Goal: Task Accomplishment & Management: Complete application form

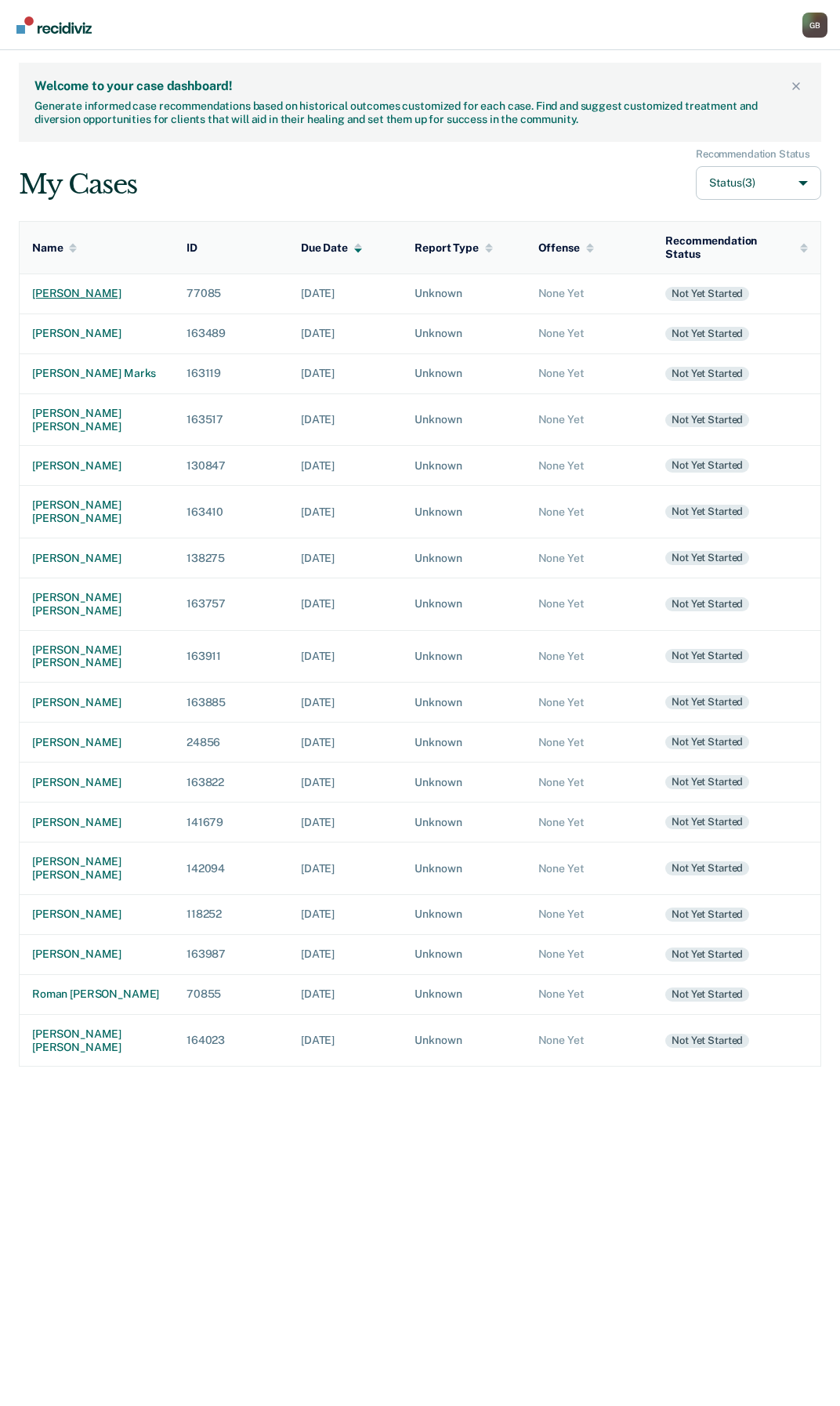
click at [96, 287] on div "[PERSON_NAME]" at bounding box center [97, 294] width 129 height 14
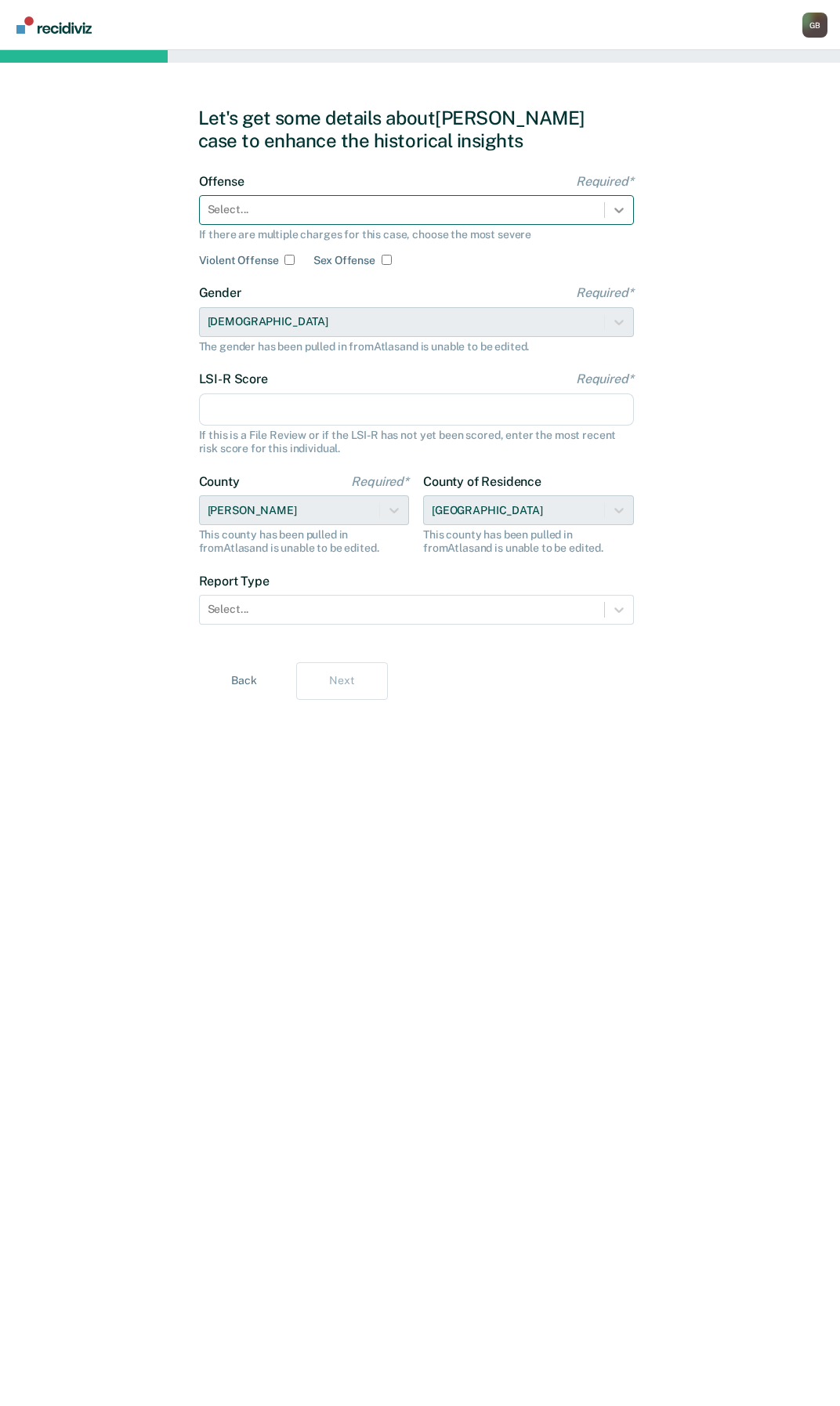
drag, startPoint x: 638, startPoint y: 215, endPoint x: 626, endPoint y: 207, distance: 14.4
click at [634, 212] on div "Let's get some details about [PERSON_NAME] case to enhance the historical insig…" at bounding box center [421, 727] width 444 height 1318
click at [626, 207] on icon at bounding box center [619, 211] width 16 height 16
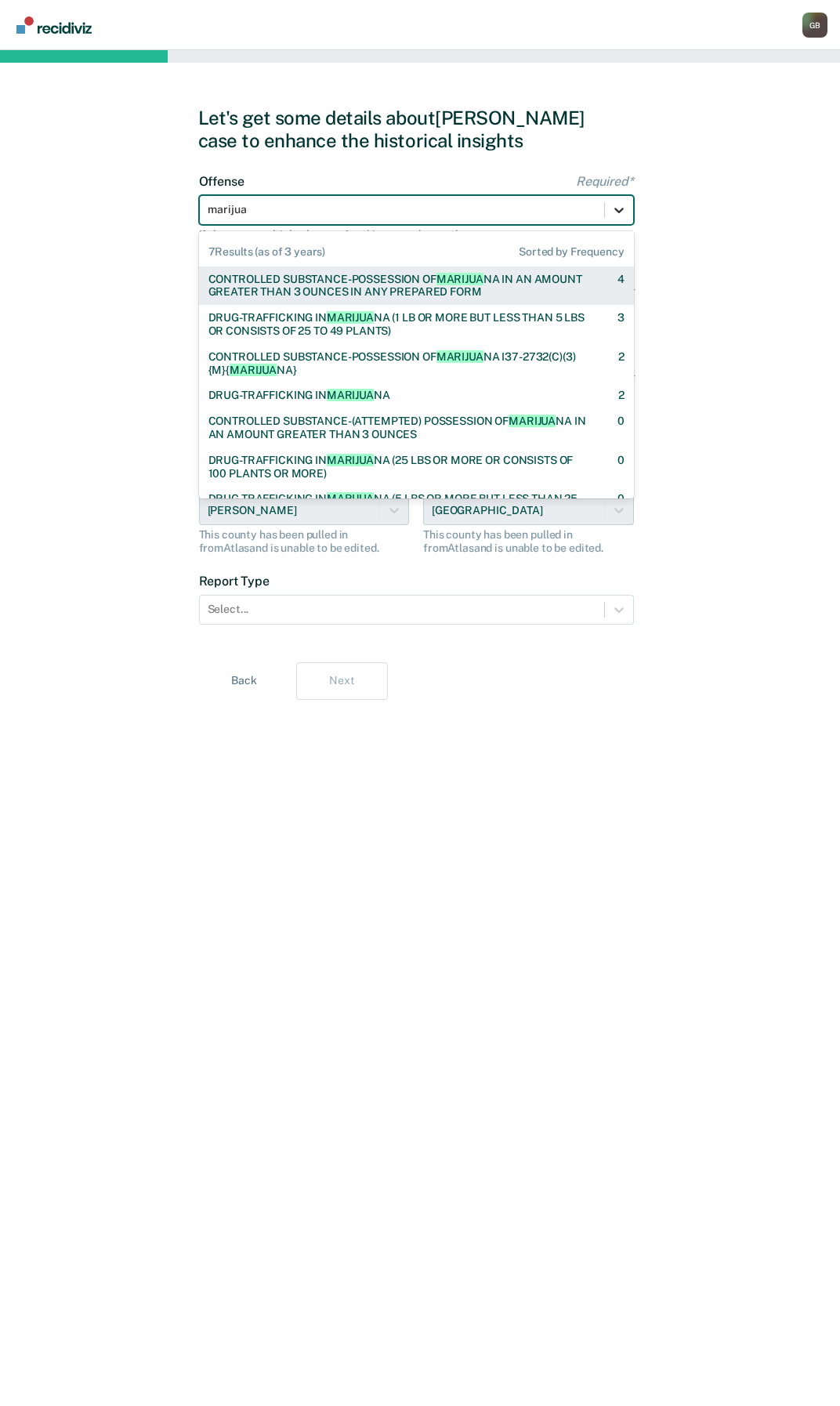
type input "marijuan"
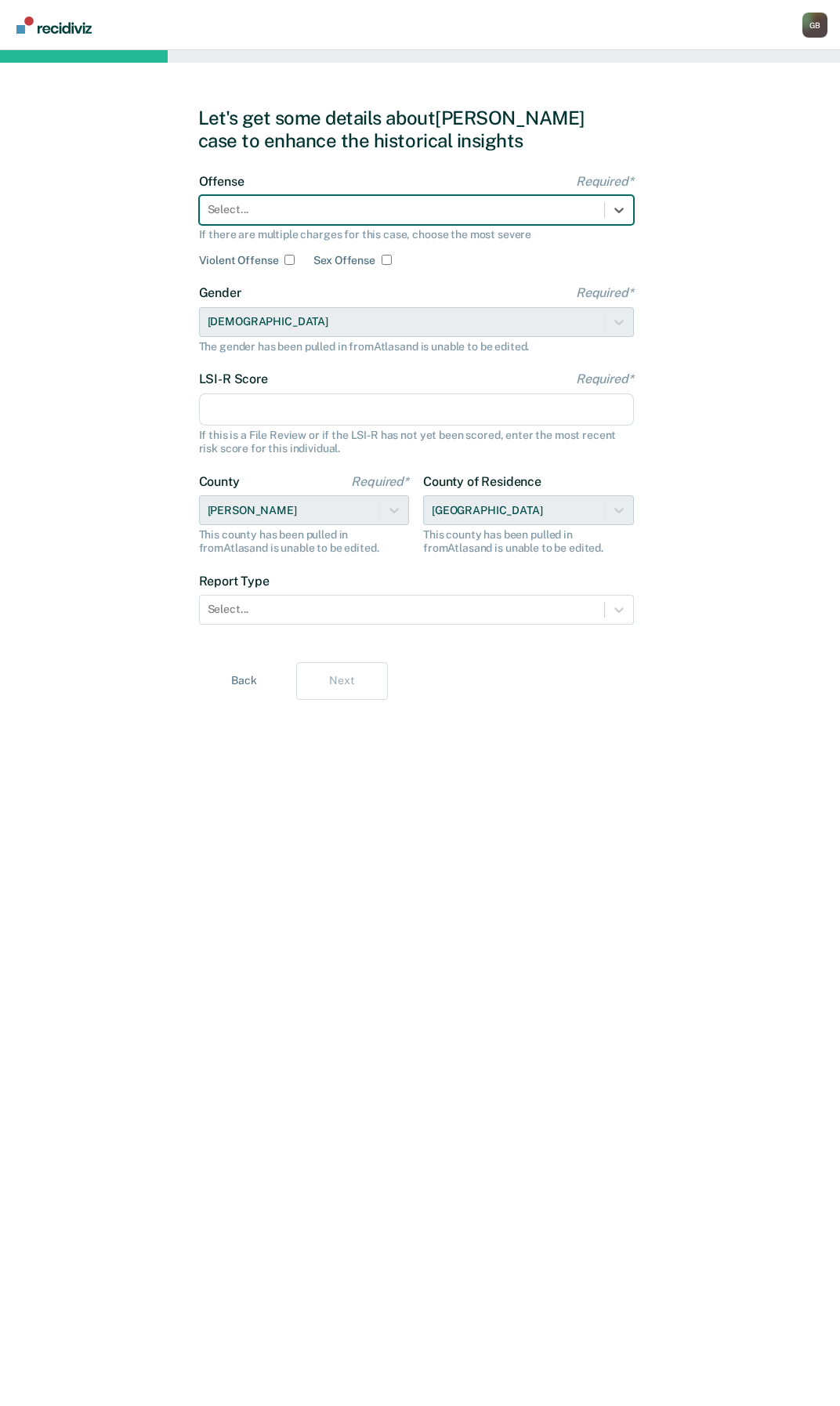
drag, startPoint x: 259, startPoint y: 207, endPoint x: 0, endPoint y: 130, distance: 270.2
click at [0, 133] on html "Looks like you’re using Internet Explorer 11. For faster loading and a better e…" at bounding box center [420, 703] width 840 height 1406
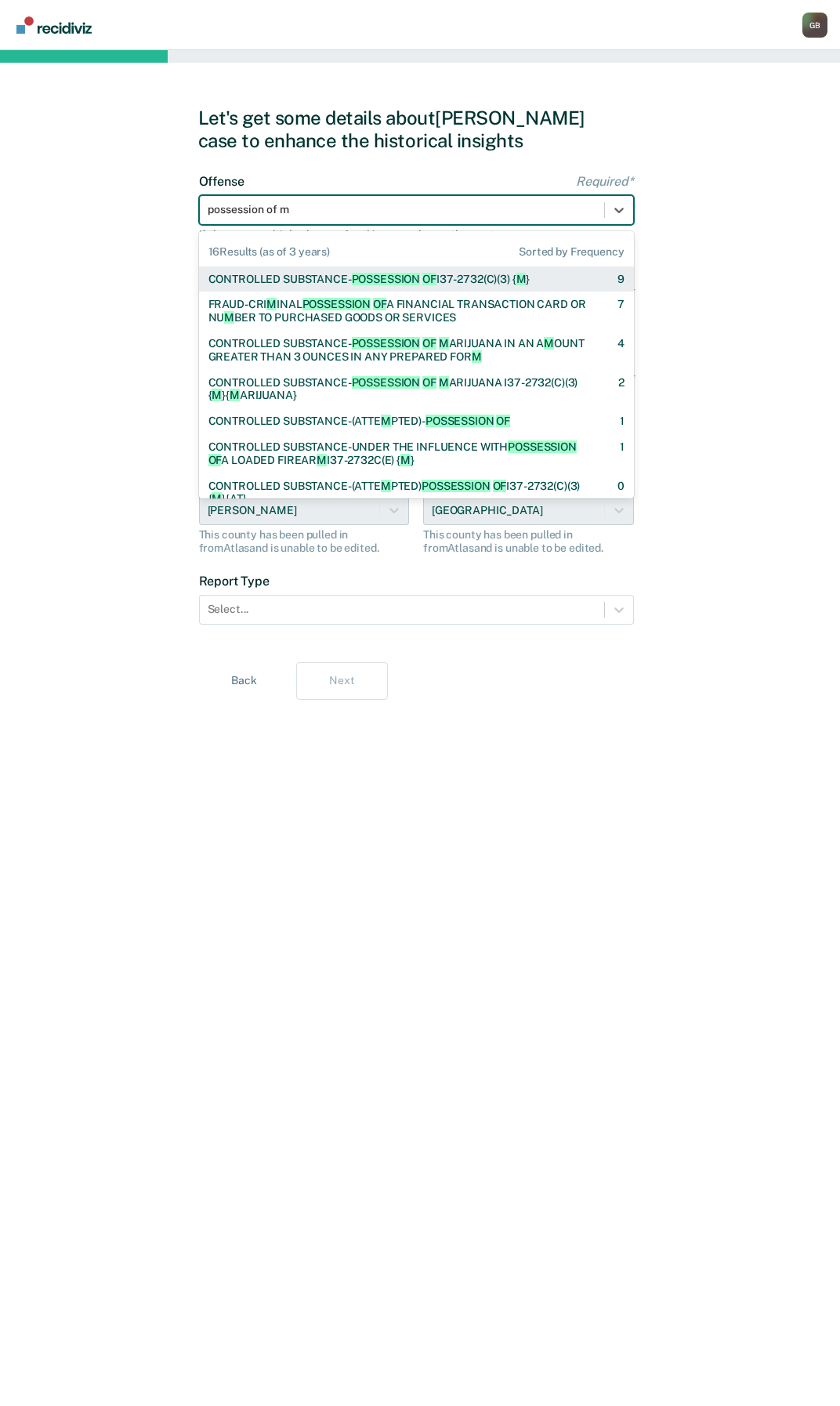
type input "possession of ma"
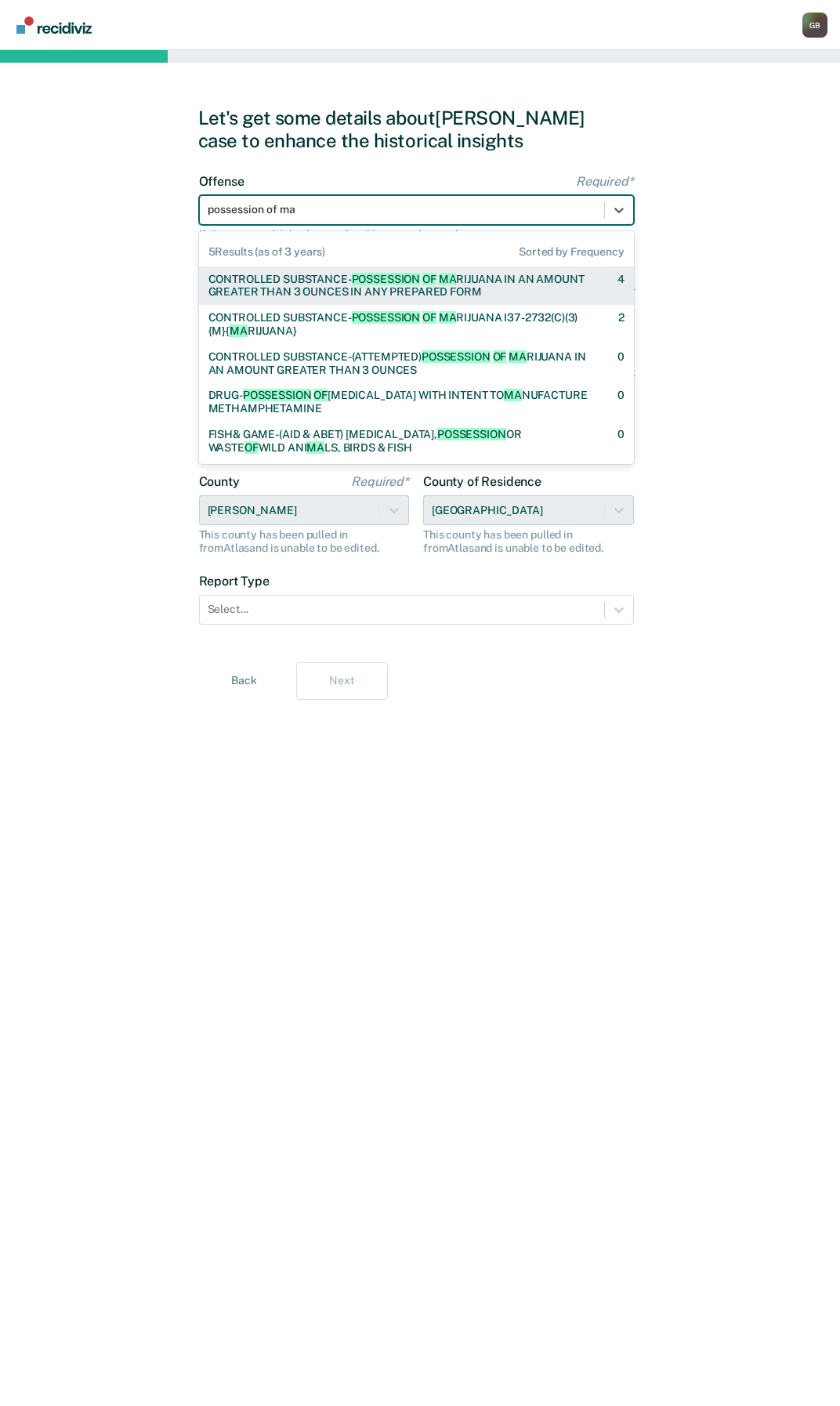
click at [422, 287] on div "CONTROLLED SUBSTANCE- POSSESSION OF MA RIJUANA IN AN AMOUNT GREATER THAN 3 OUNC…" at bounding box center [399, 286] width 382 height 26
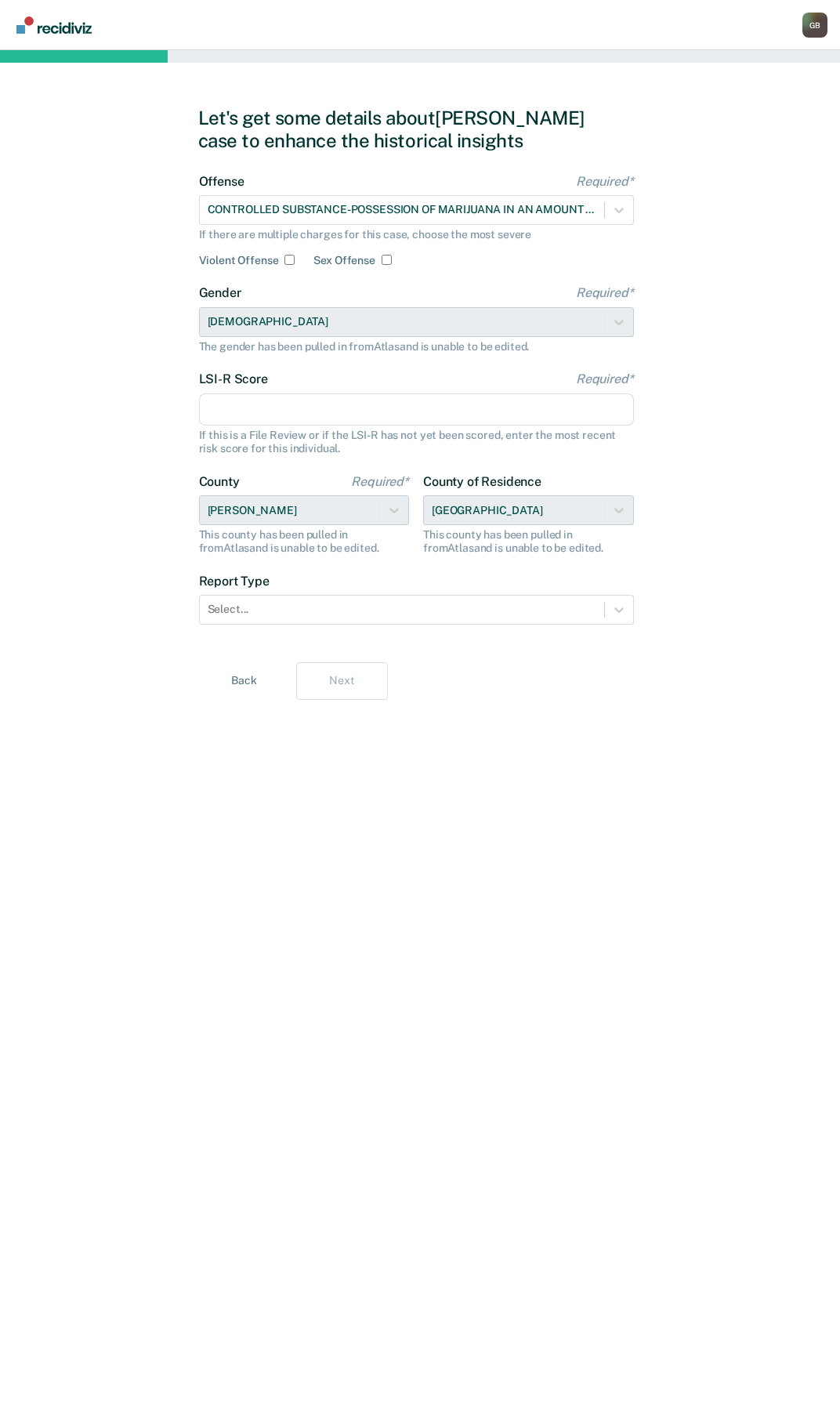
drag, startPoint x: 295, startPoint y: 408, endPoint x: 523, endPoint y: 381, distance: 229.6
click at [295, 408] on input "LSI-R Score Required*" at bounding box center [416, 410] width 435 height 33
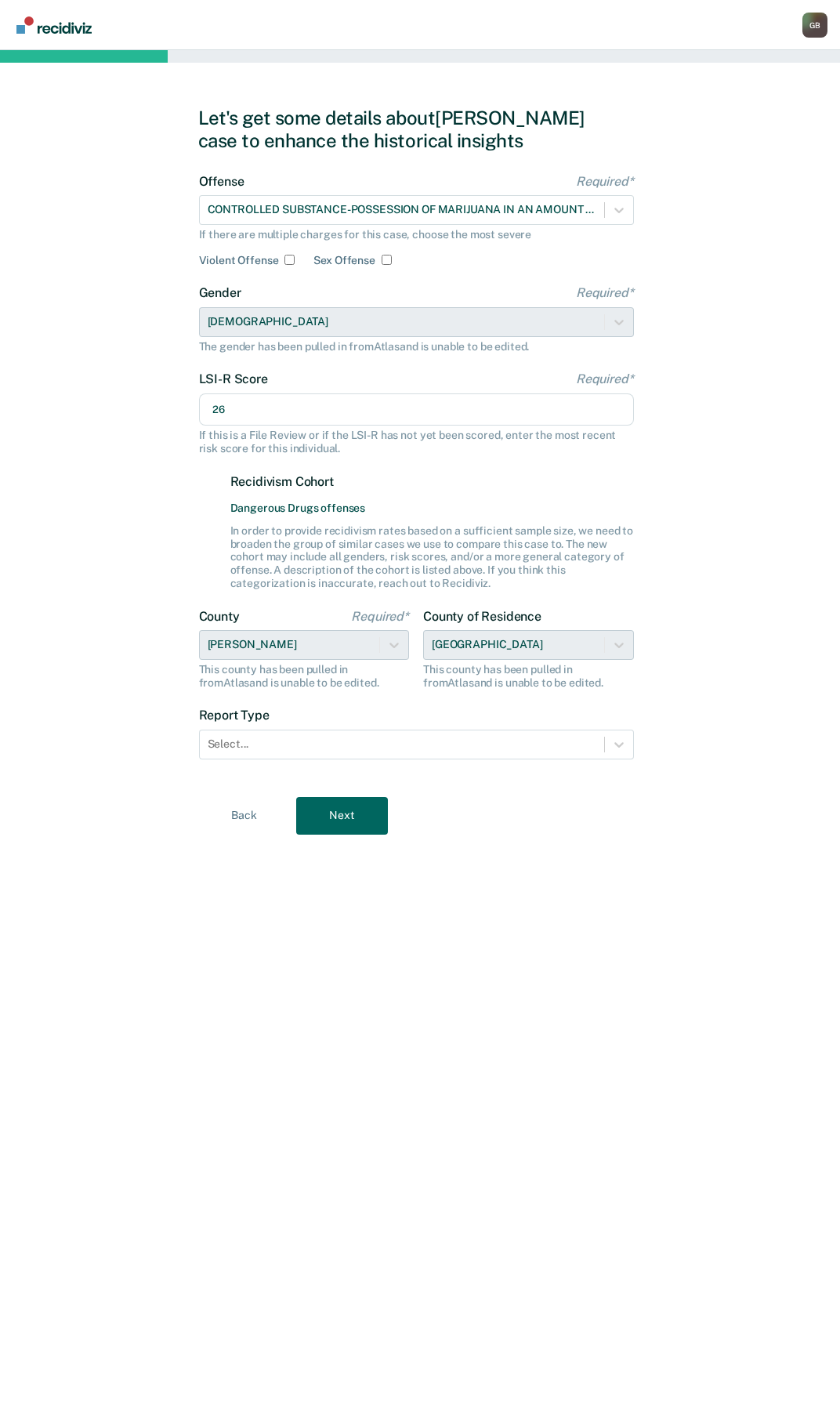
type input "26"
click at [495, 634] on div "County of Residence [GEOGRAPHIC_DATA] This county has been pulled in from [GEOG…" at bounding box center [528, 649] width 210 height 80
click at [493, 636] on div "County of Residence [GEOGRAPHIC_DATA] This county has been pulled in from [GEOG…" at bounding box center [528, 649] width 210 height 80
click at [492, 638] on div "County of Residence [GEOGRAPHIC_DATA] This county has been pulled in from [GEOG…" at bounding box center [528, 649] width 210 height 80
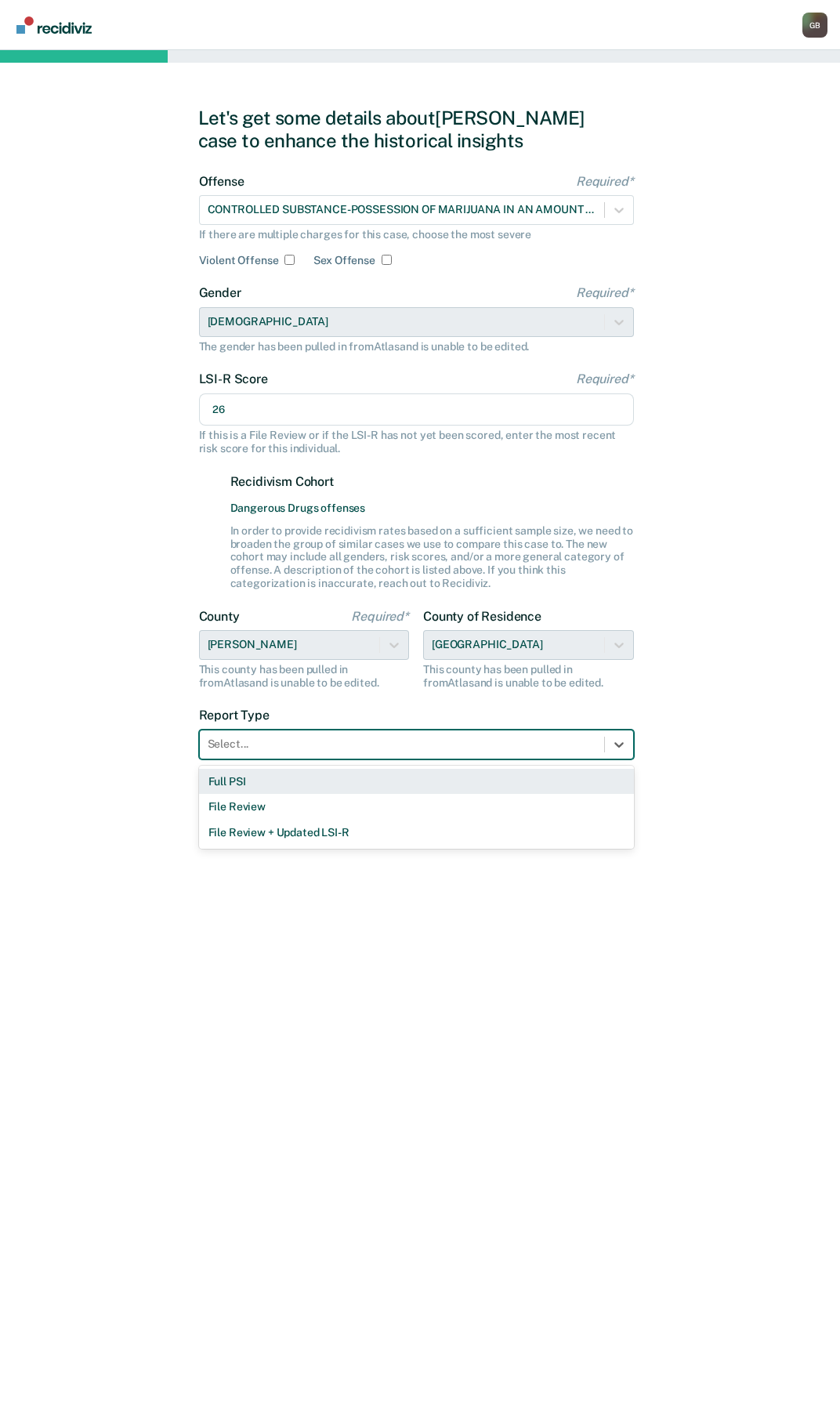
click at [277, 747] on div at bounding box center [401, 744] width 389 height 17
click at [244, 779] on div "Full PSI" at bounding box center [416, 781] width 435 height 25
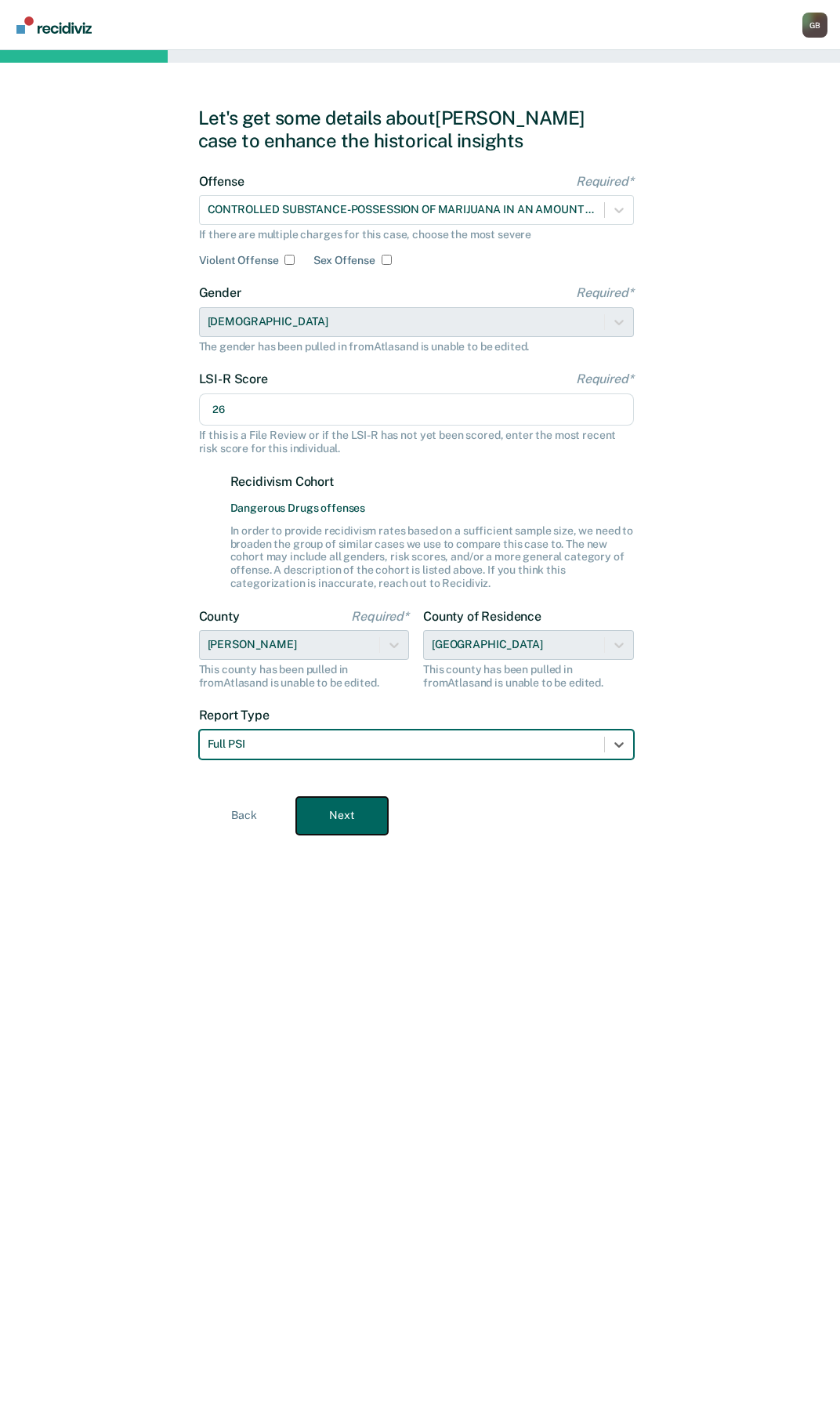
click at [322, 821] on button "Next" at bounding box center [343, 816] width 92 height 37
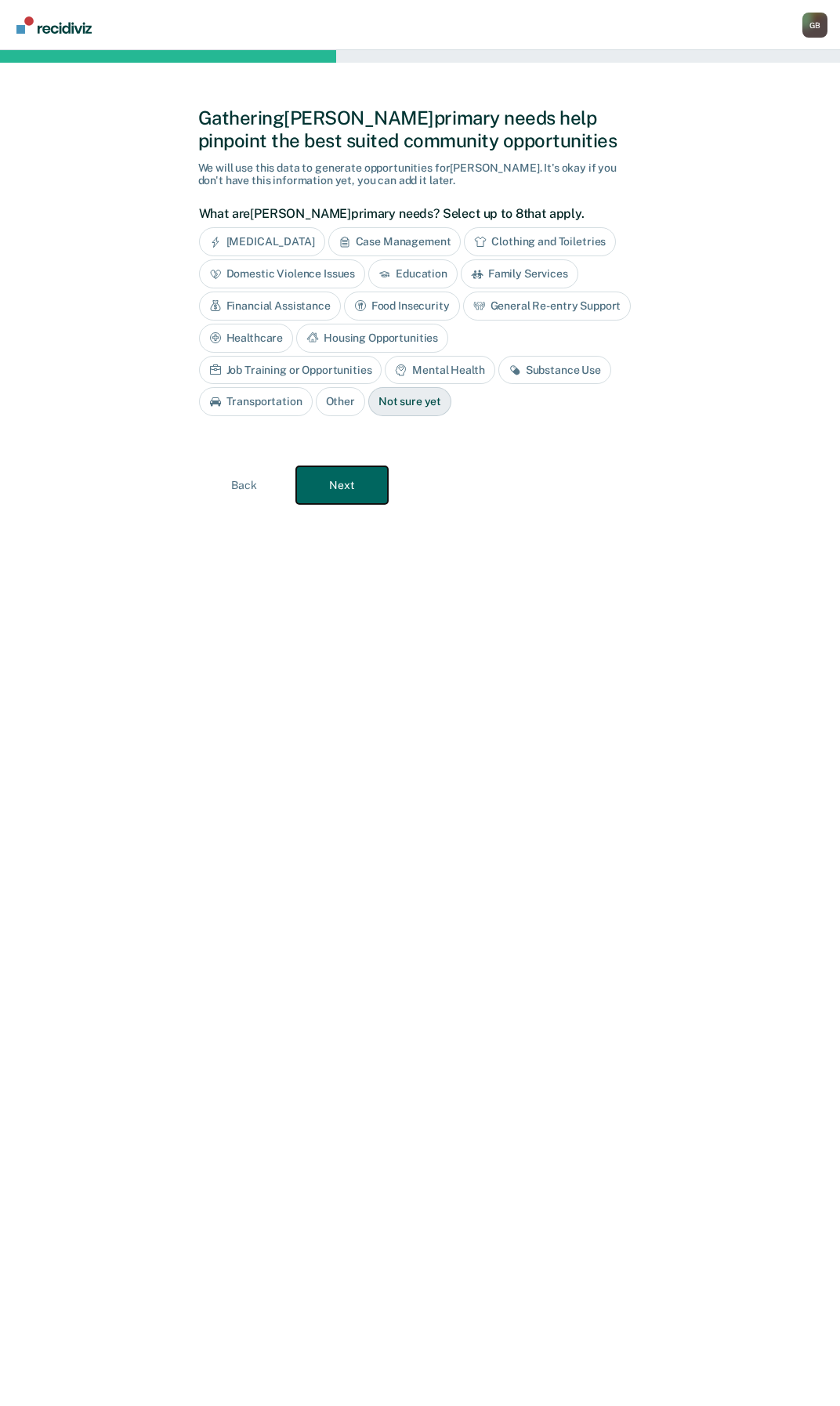
click at [308, 484] on button "Next" at bounding box center [343, 485] width 92 height 37
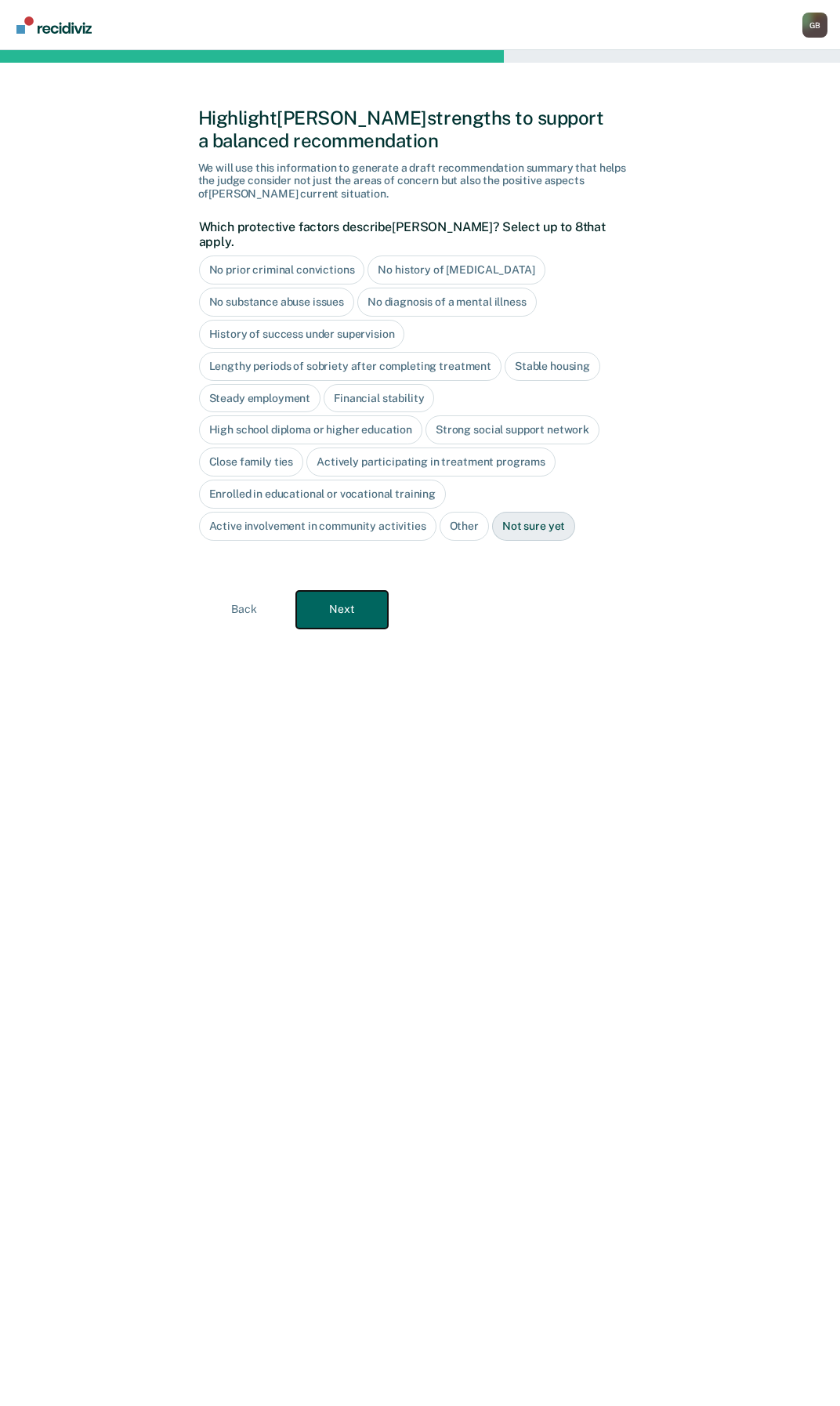
click at [332, 603] on button "Next" at bounding box center [343, 610] width 92 height 37
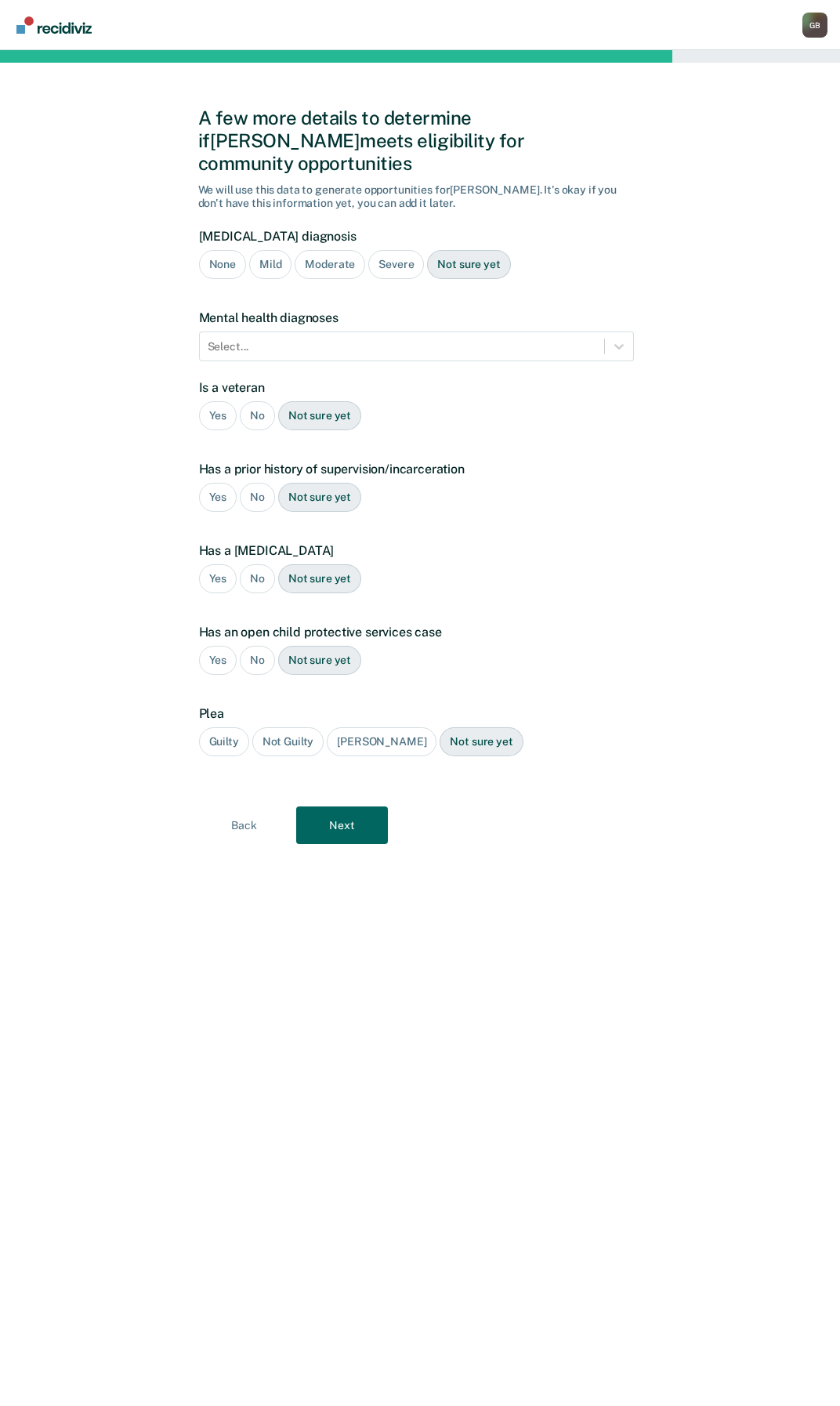
click at [307, 250] on div "Moderate" at bounding box center [330, 264] width 70 height 29
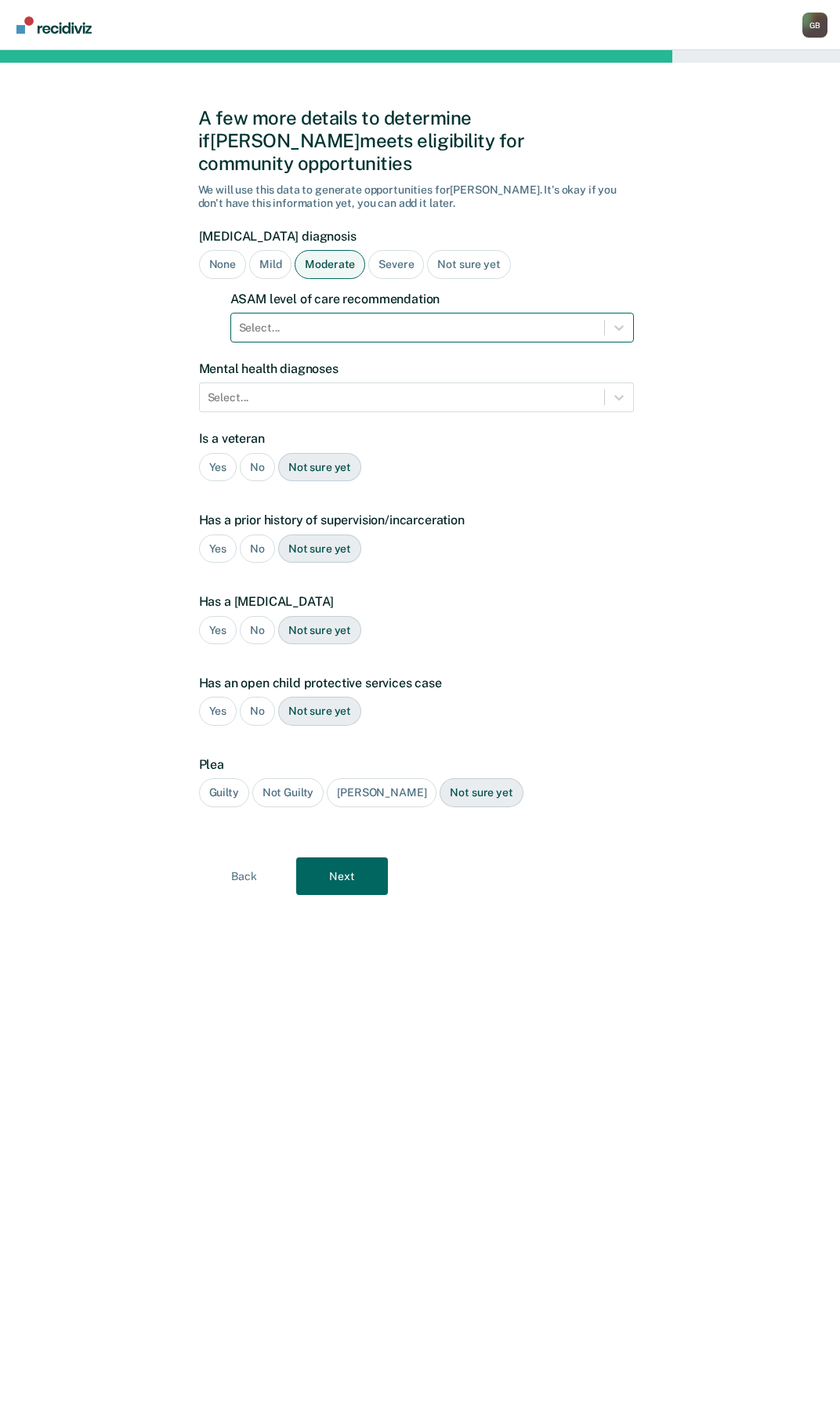
click at [353, 320] on div at bounding box center [417, 328] width 357 height 17
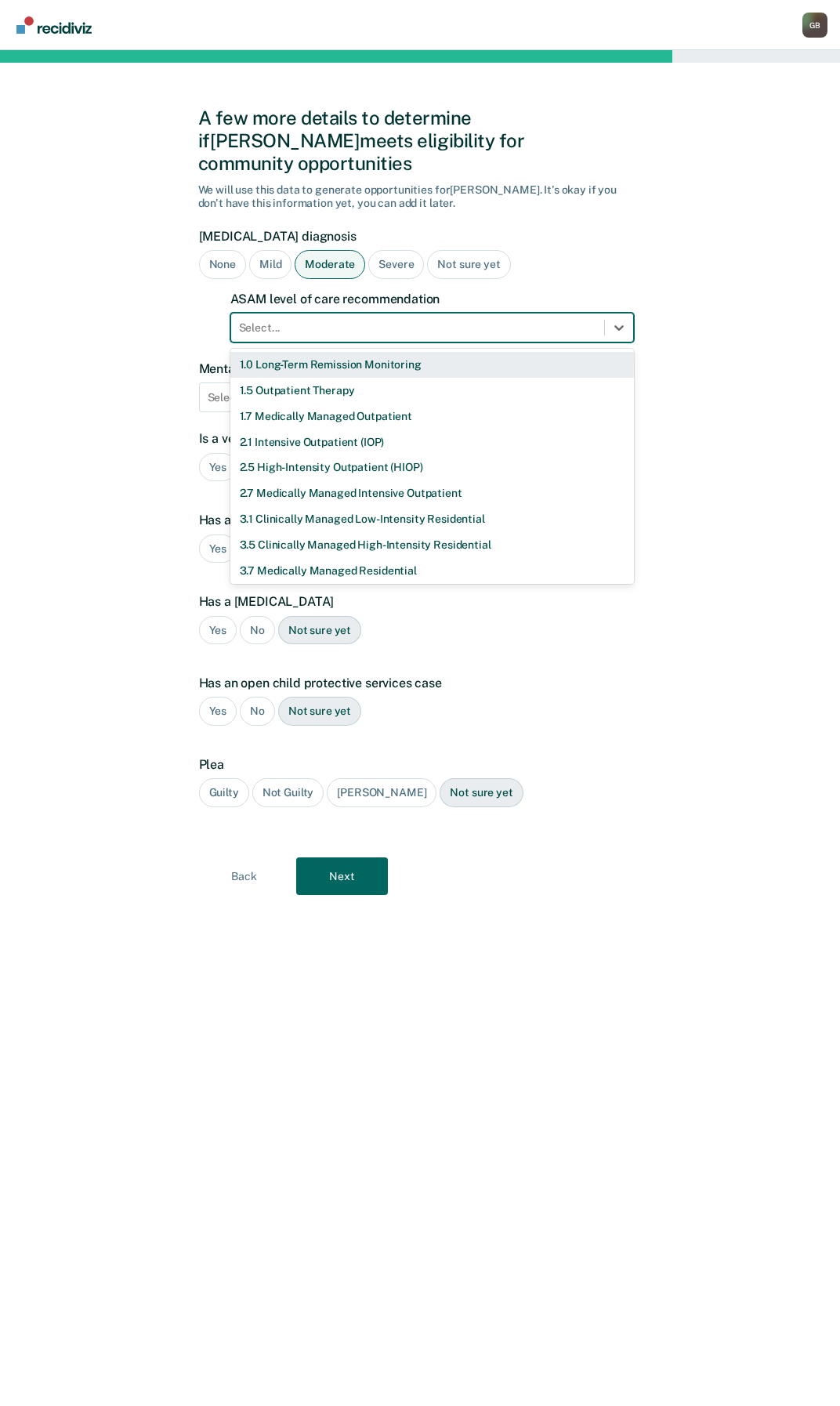
click at [679, 246] on div "A few more details to determine if [PERSON_NAME] meets eligibility for communit…" at bounding box center [420, 727] width 840 height 1356
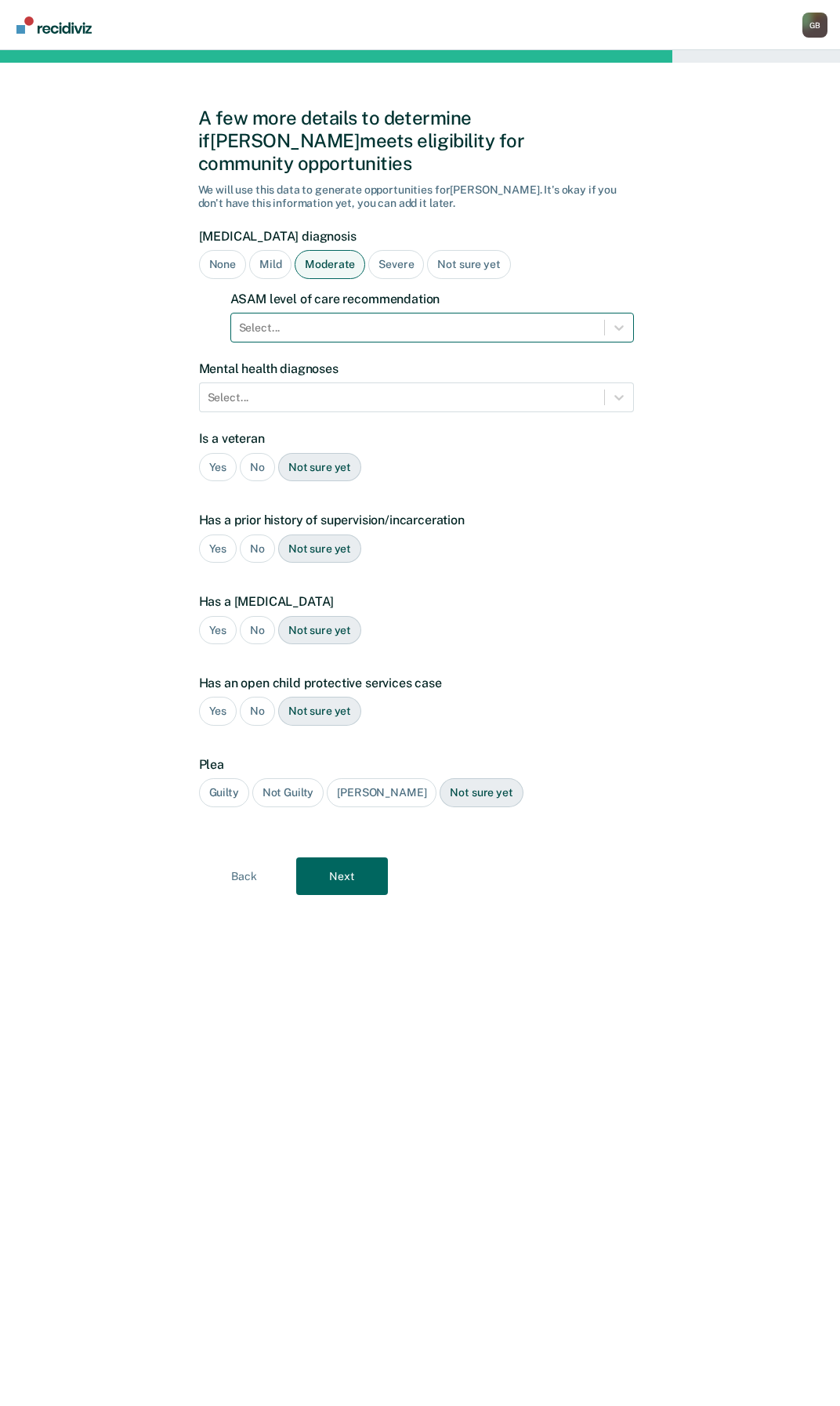
click at [312, 320] on div at bounding box center [417, 328] width 357 height 17
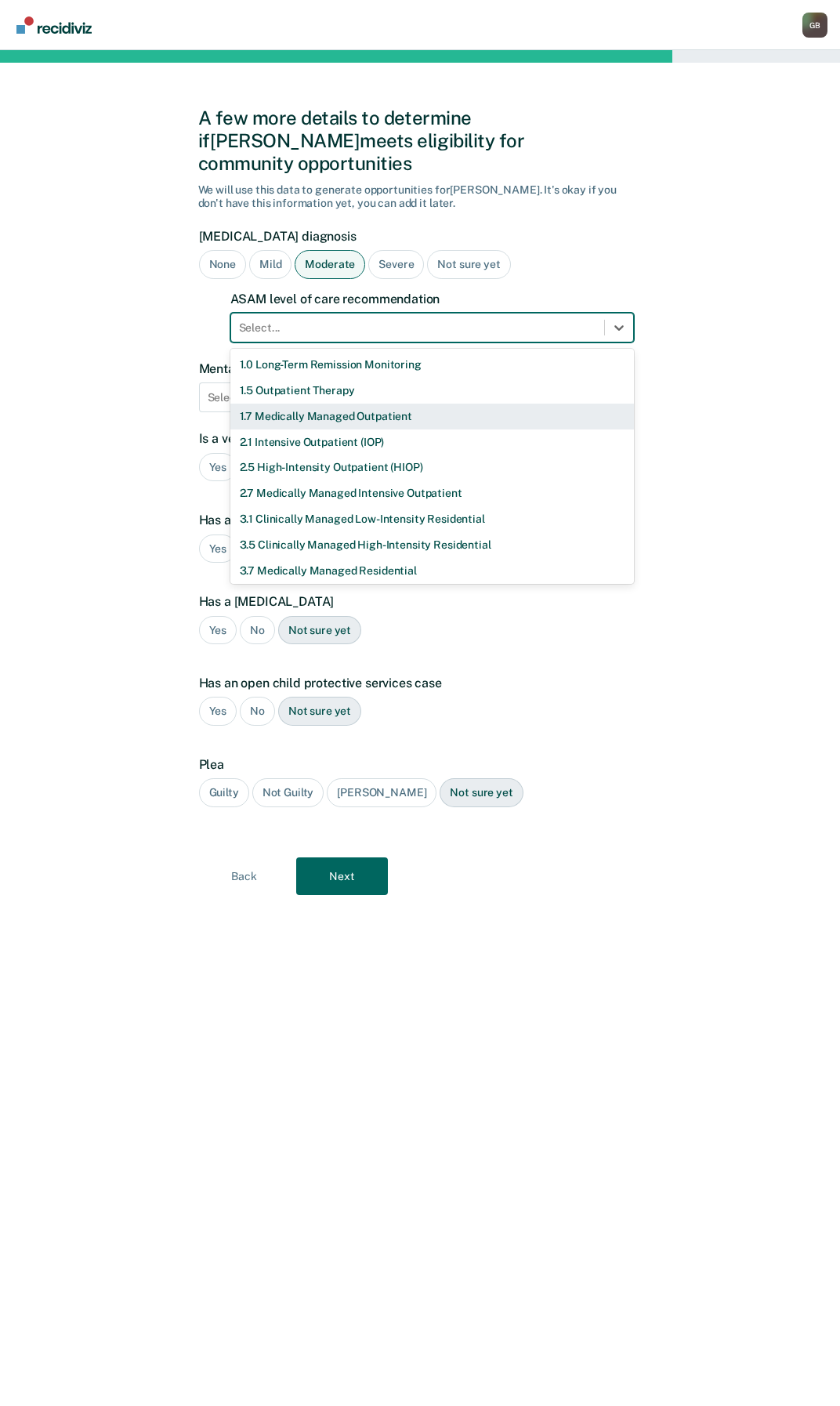
click at [279, 378] on div "1.5 Outpatient Therapy" at bounding box center [432, 391] width 403 height 25
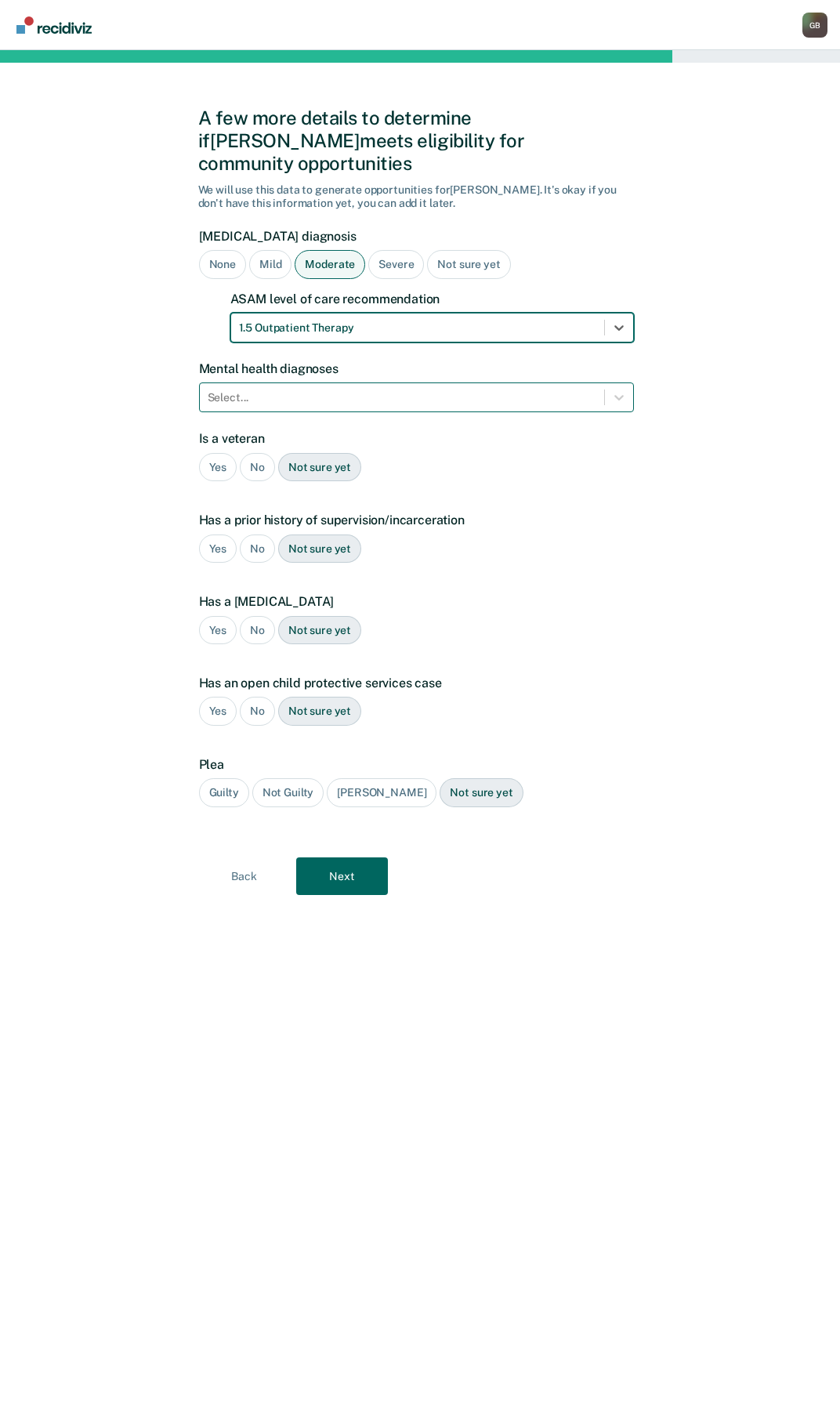
click at [303, 390] on div at bounding box center [401, 398] width 389 height 17
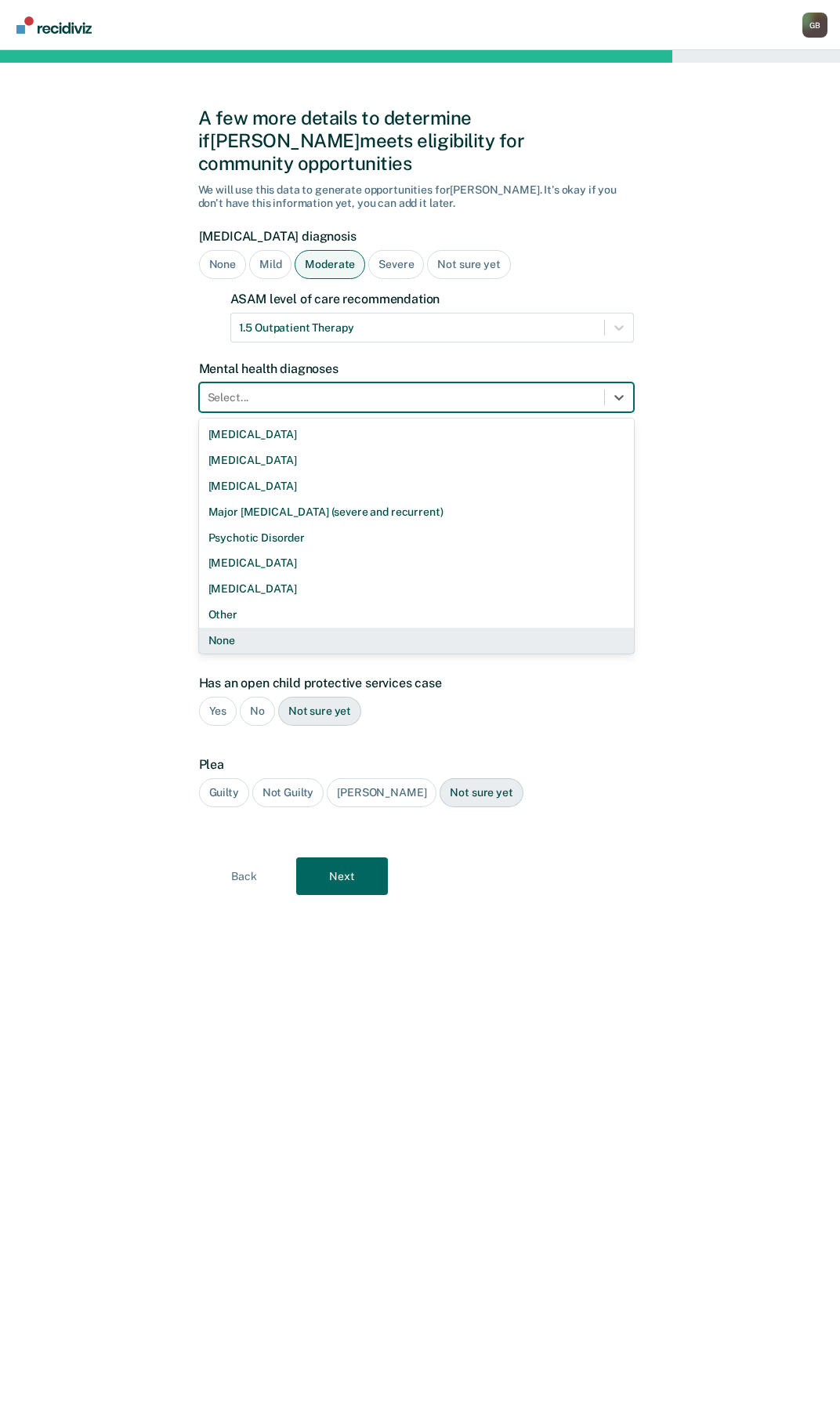
click at [235, 628] on div "None" at bounding box center [416, 640] width 435 height 25
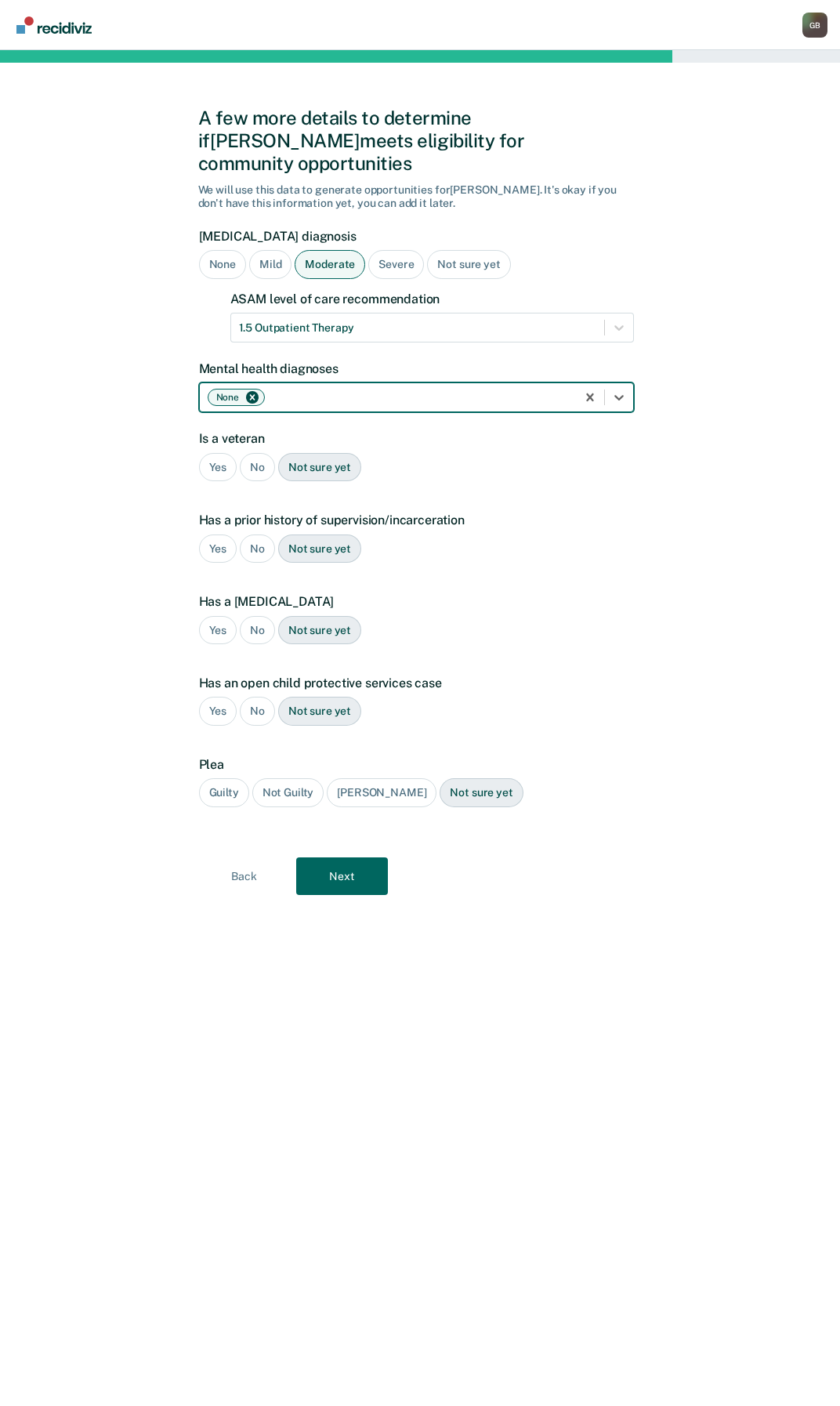
click at [344, 390] on div at bounding box center [418, 398] width 301 height 17
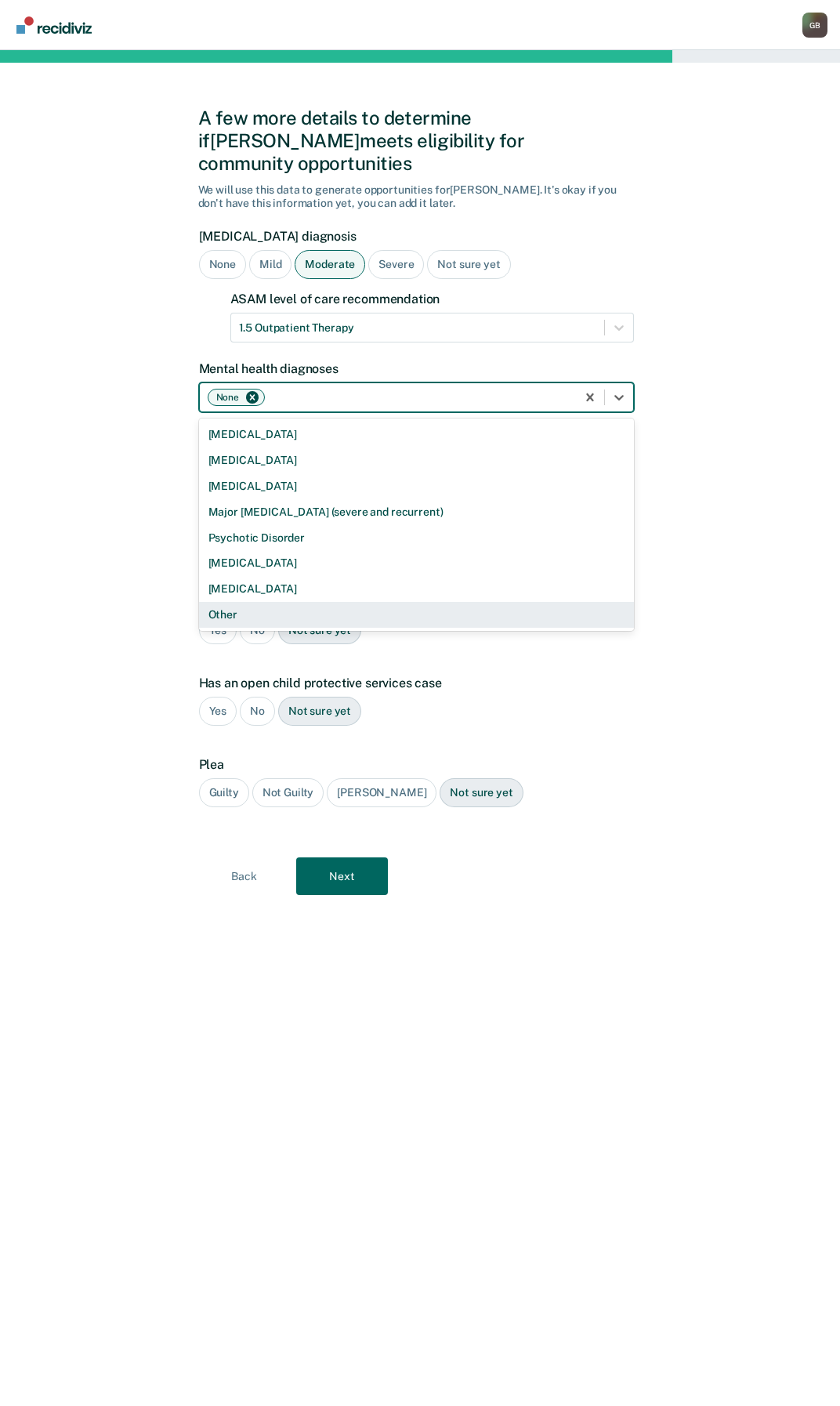
click at [236, 602] on div "Other" at bounding box center [416, 615] width 435 height 25
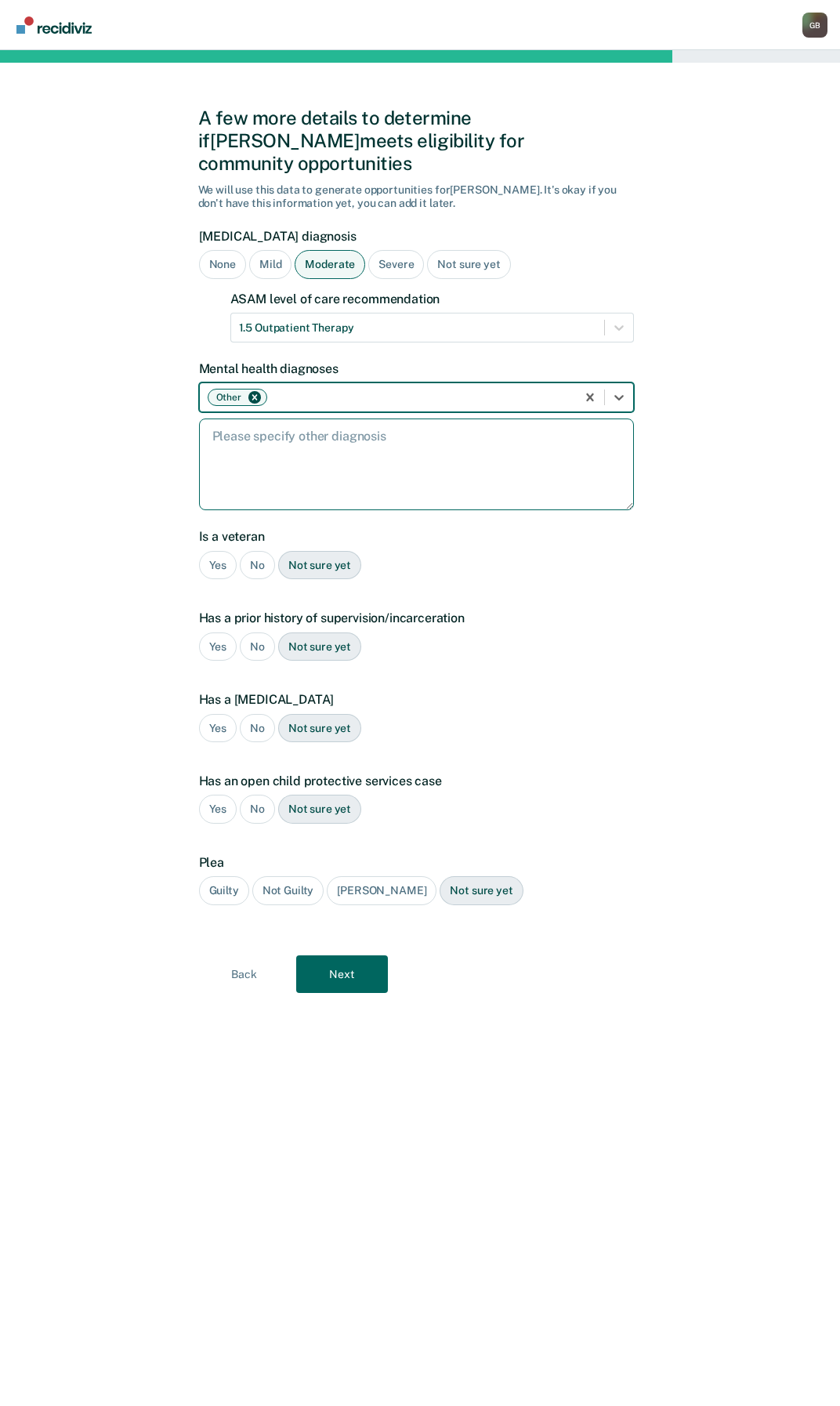
click at [308, 449] on textarea at bounding box center [416, 464] width 435 height 92
type textarea "[MEDICAL_DATA]"
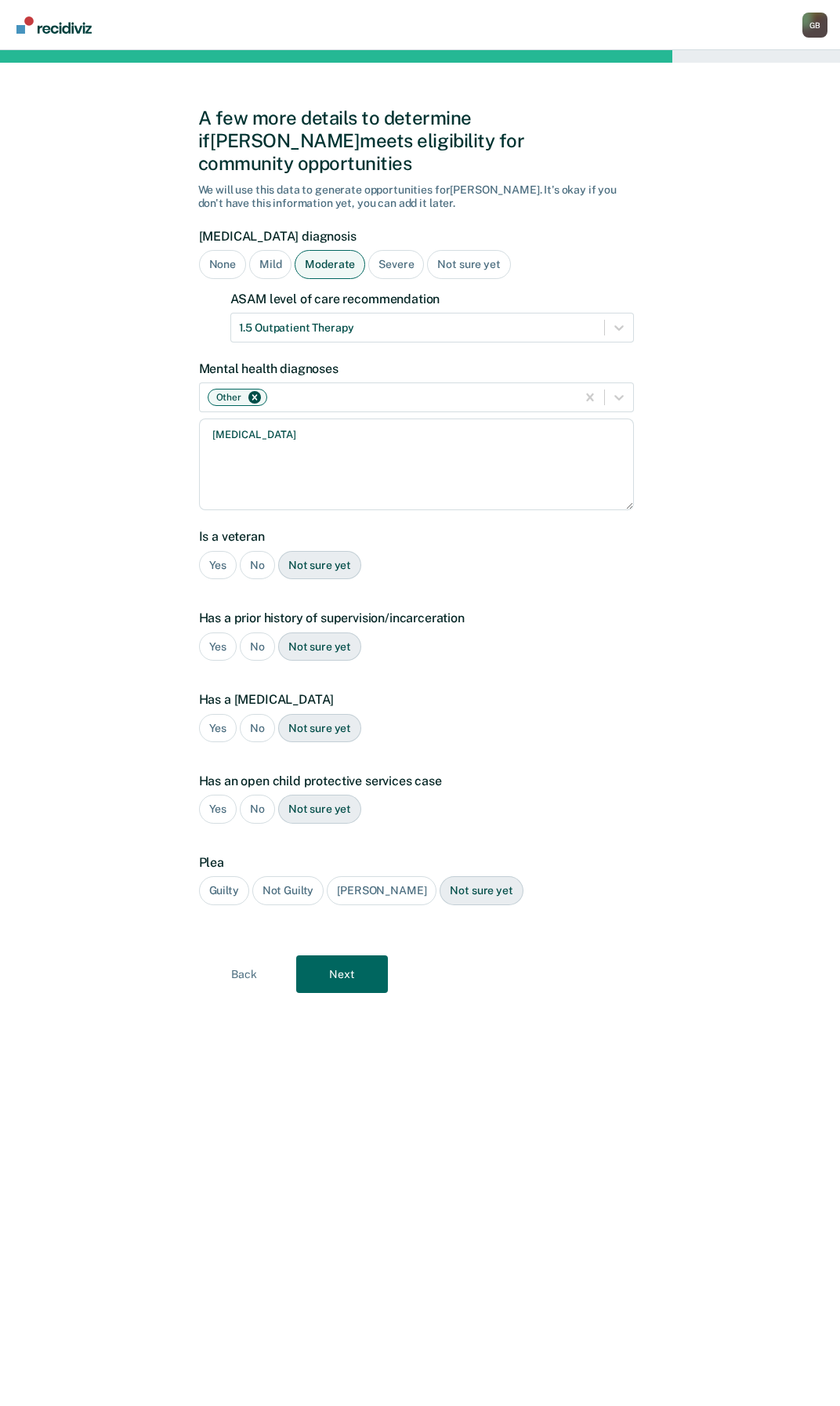
click at [250, 551] on div "No" at bounding box center [257, 566] width 35 height 29
click at [216, 633] on div "Yes" at bounding box center [217, 647] width 38 height 29
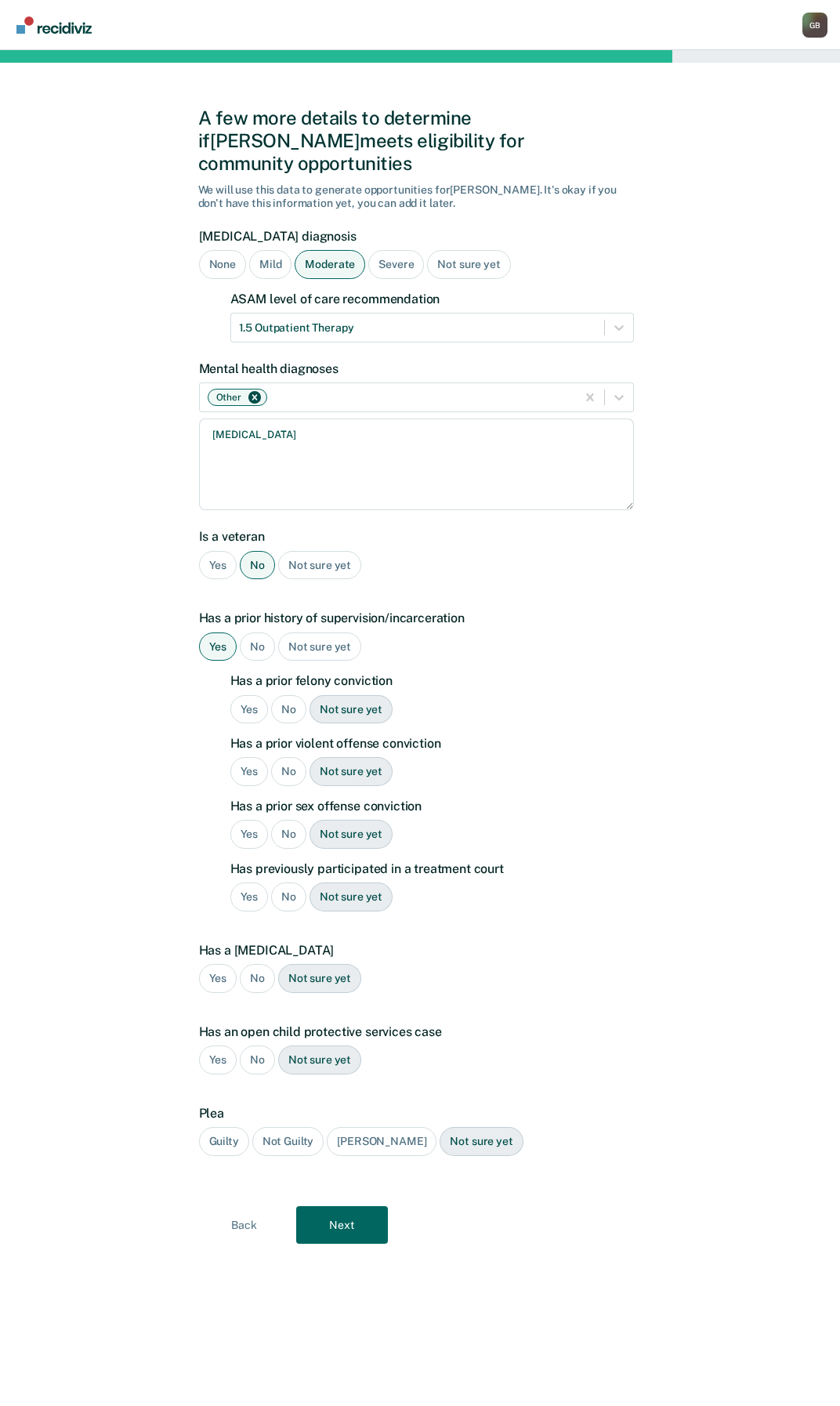
click at [254, 695] on div "Yes" at bounding box center [249, 710] width 38 height 29
click at [243, 757] on div "Yes" at bounding box center [249, 772] width 38 height 29
click at [278, 820] on div "No" at bounding box center [289, 834] width 35 height 29
click at [257, 964] on div "No" at bounding box center [257, 979] width 35 height 29
click at [256, 1046] on div "No" at bounding box center [257, 1060] width 35 height 29
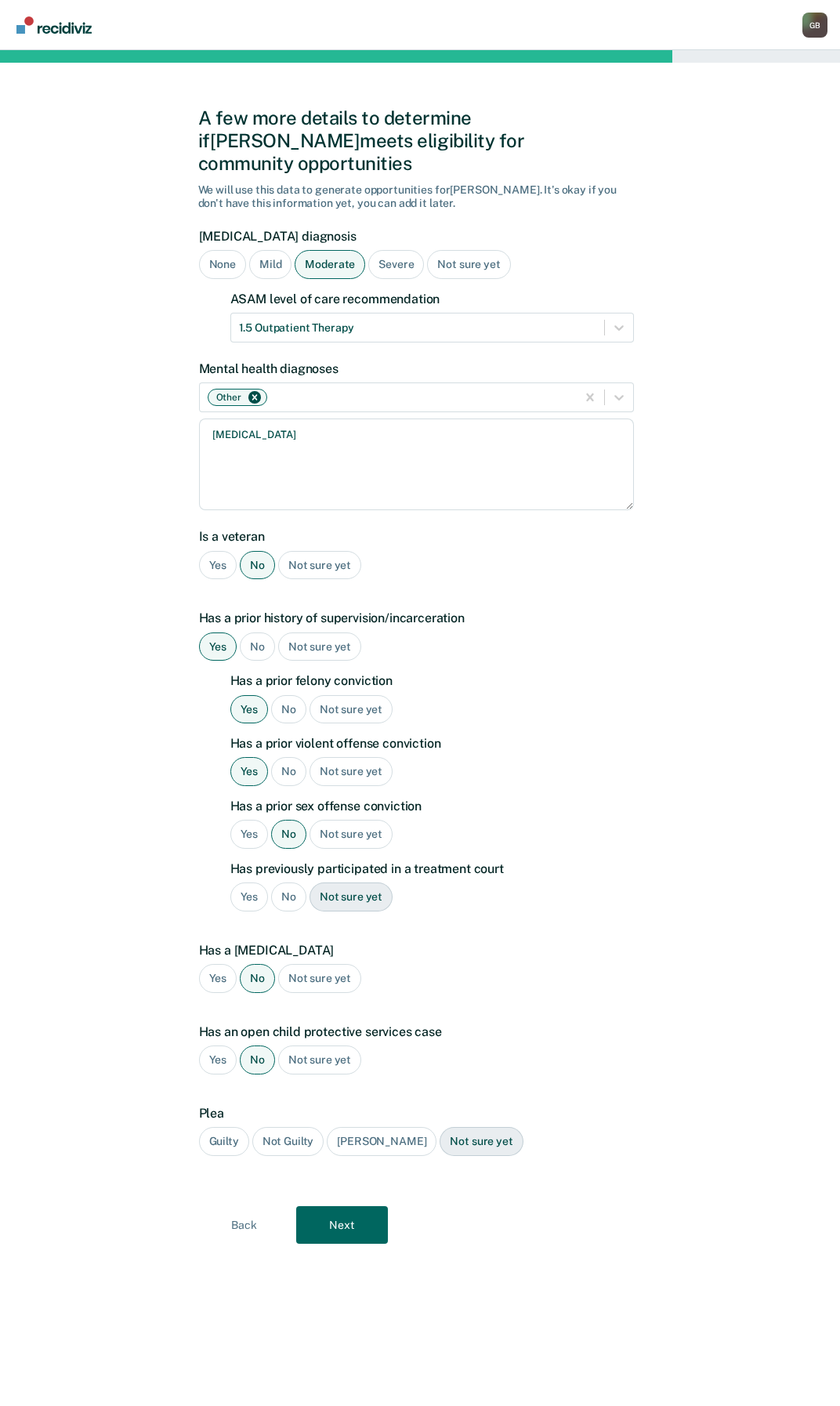
click at [222, 1127] on div "Guilty" at bounding box center [223, 1142] width 50 height 29
click at [359, 1206] on button "Next" at bounding box center [343, 1225] width 92 height 37
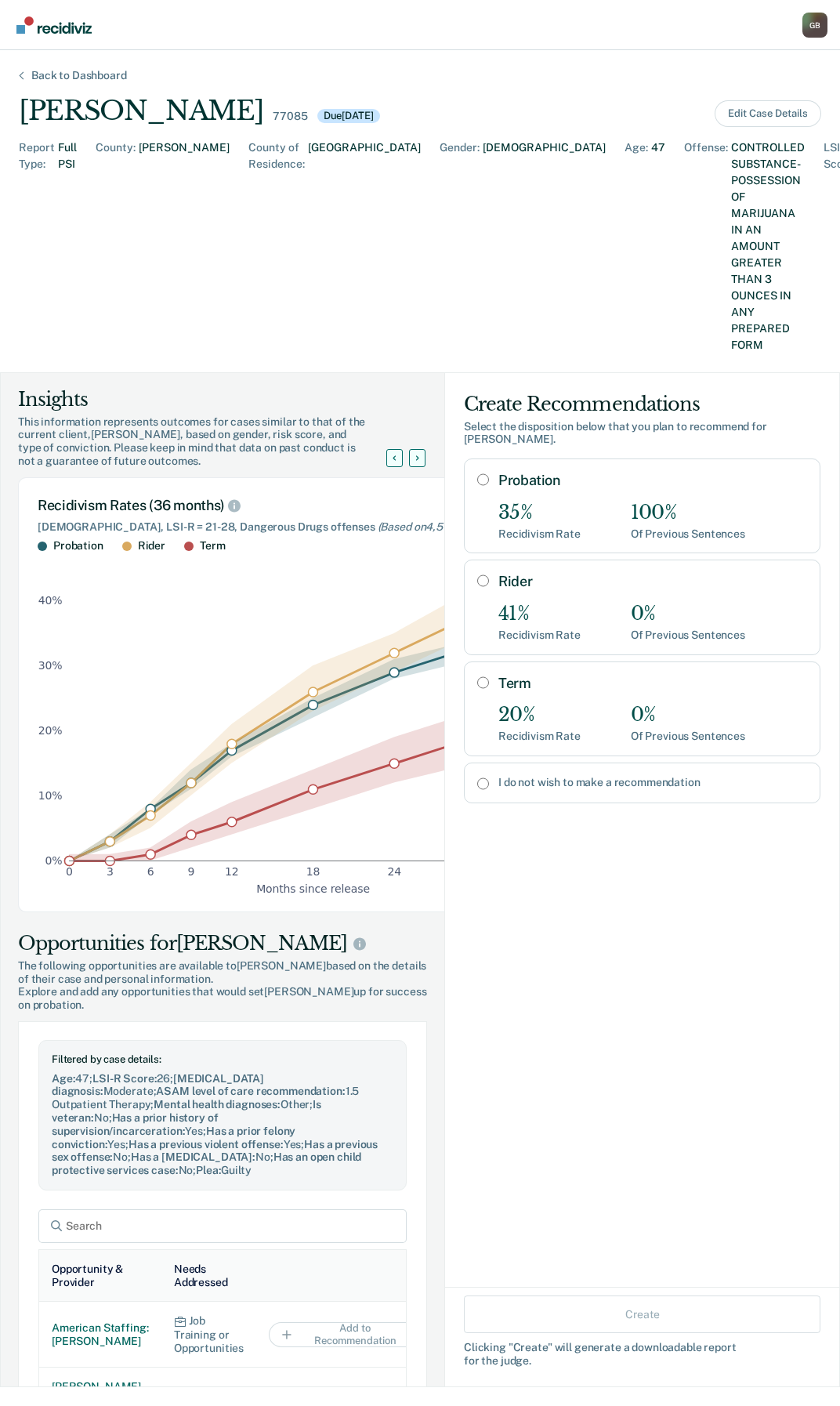
click at [477, 777] on input "I do not wish to make a recommendation" at bounding box center [483, 783] width 12 height 13
radio input "true"
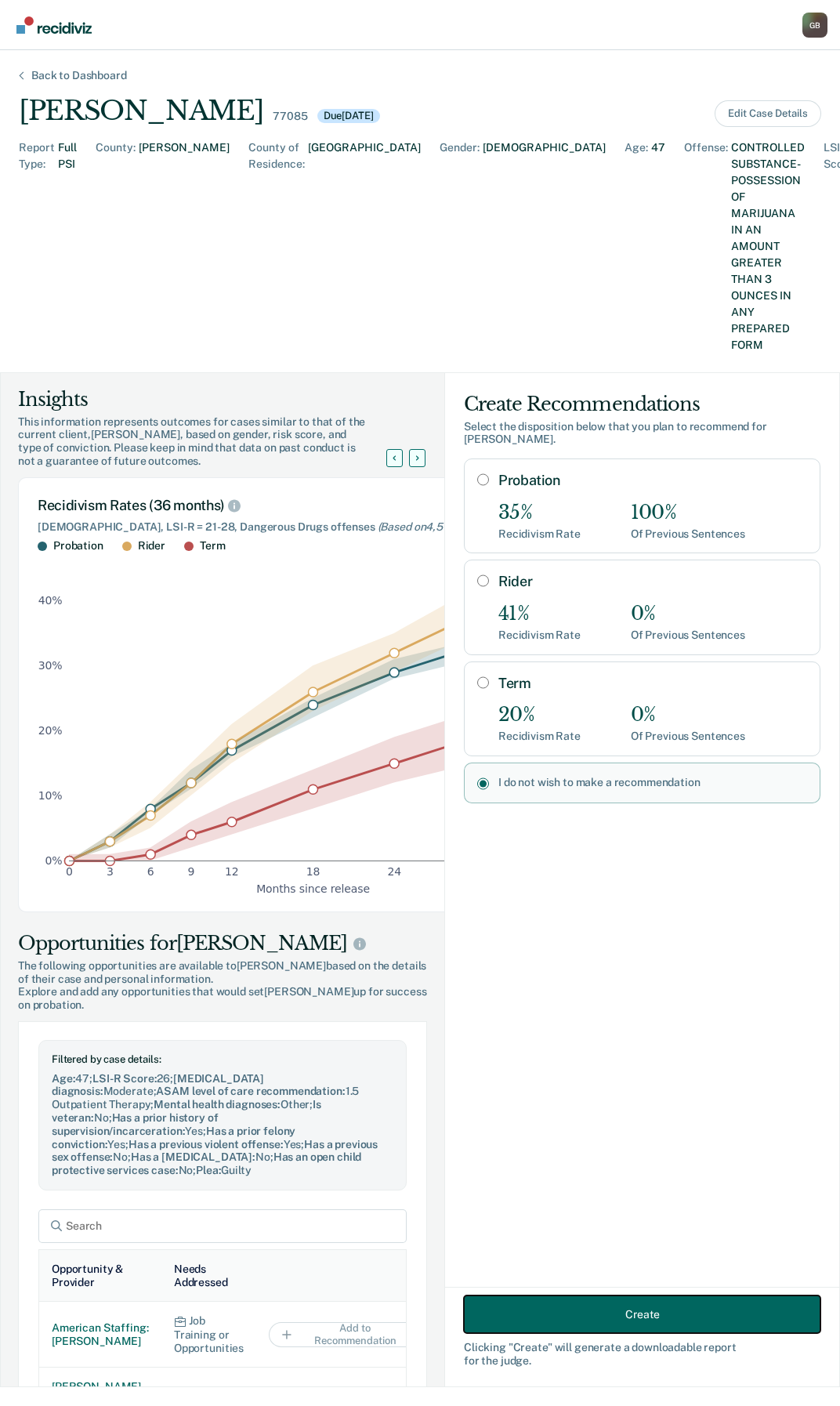
click at [634, 1305] on button "Create" at bounding box center [642, 1314] width 356 height 37
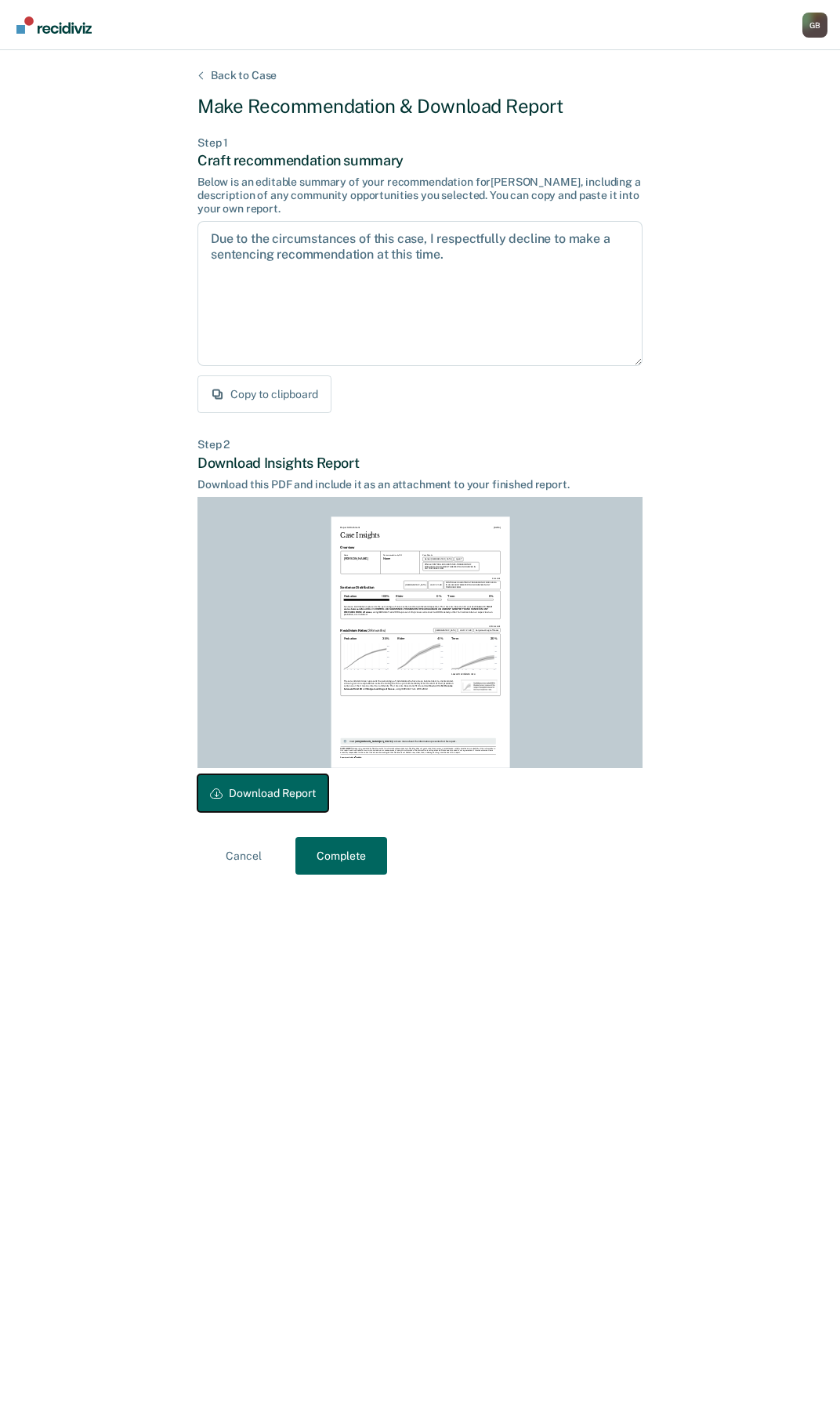
click at [237, 792] on button "Download Report" at bounding box center [263, 793] width 131 height 37
click at [334, 861] on button "Complete" at bounding box center [342, 856] width 92 height 37
